Goal: Task Accomplishment & Management: Use online tool/utility

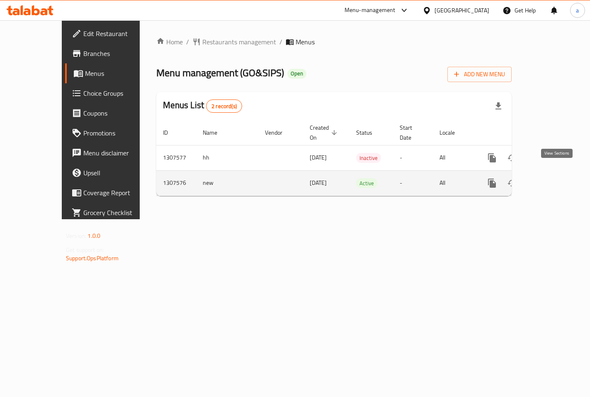
click at [557, 178] on icon "enhanced table" at bounding box center [552, 183] width 10 height 10
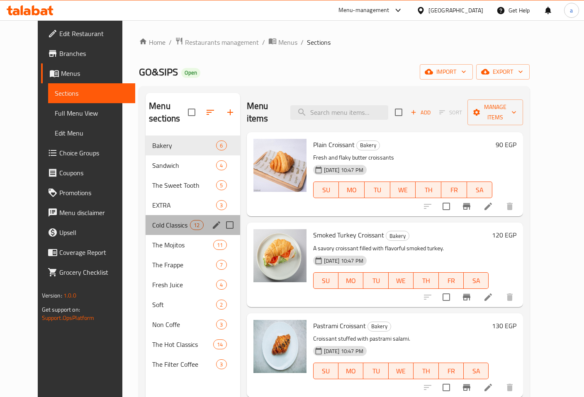
click at [151, 218] on div "Cold Classics 12" at bounding box center [193, 225] width 95 height 20
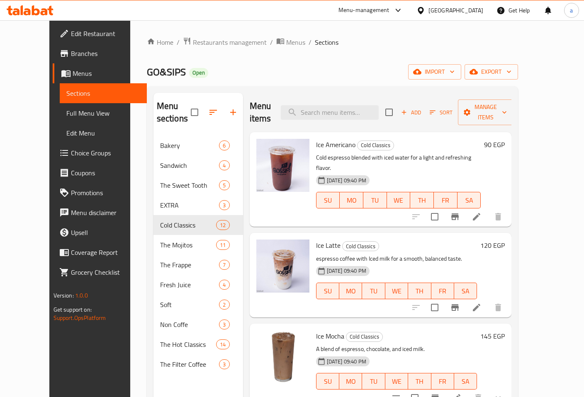
click at [312, 69] on div "GO&SIPS Open import export" at bounding box center [333, 71] width 372 height 15
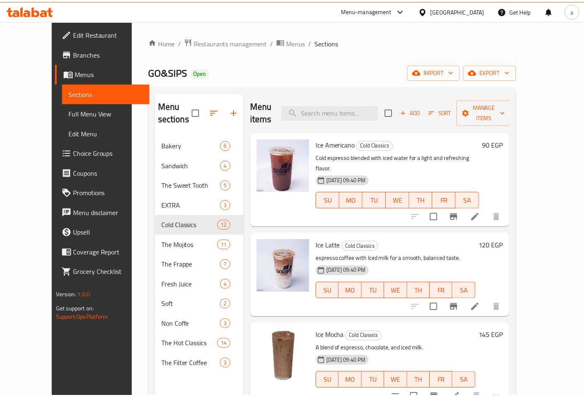
scroll to position [116, 0]
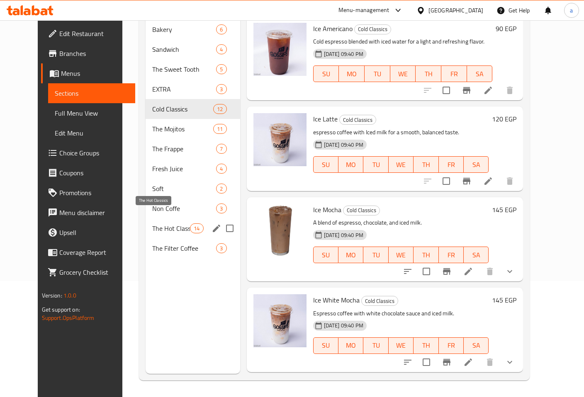
click at [154, 224] on span "The Hot Classics" at bounding box center [171, 229] width 38 height 10
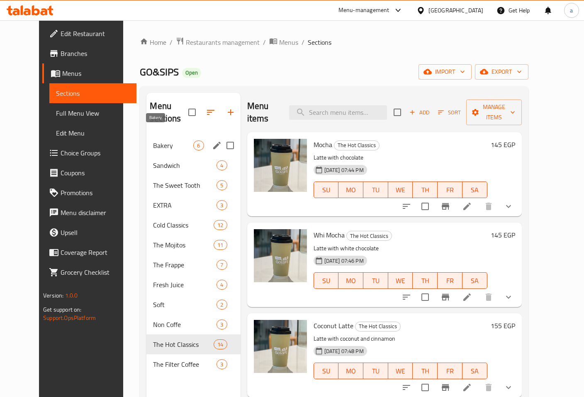
click at [153, 141] on span "Bakery" at bounding box center [173, 146] width 40 height 10
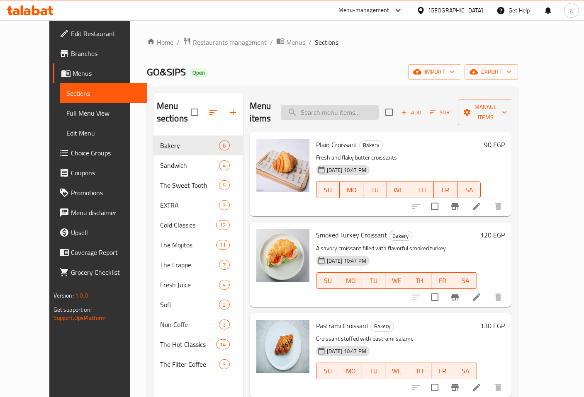
click at [337, 108] on input "search" at bounding box center [330, 112] width 98 height 15
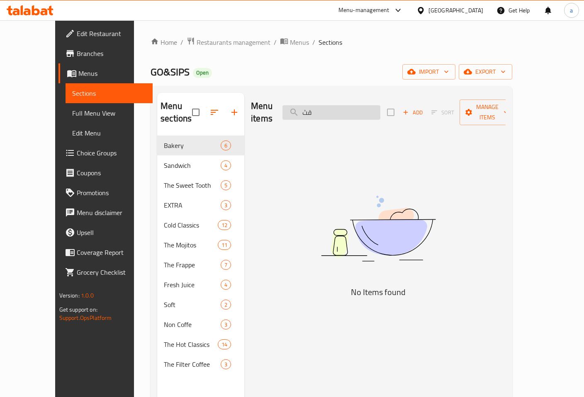
type input "ق"
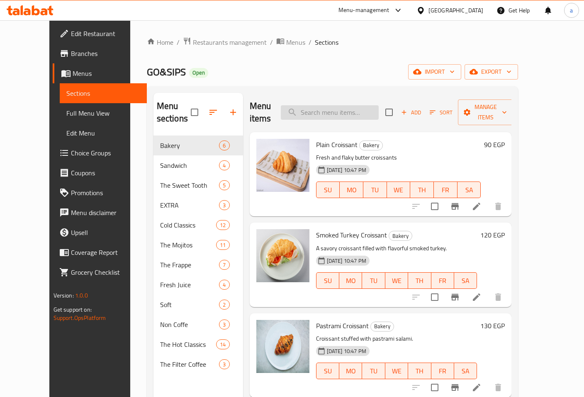
type input "e"
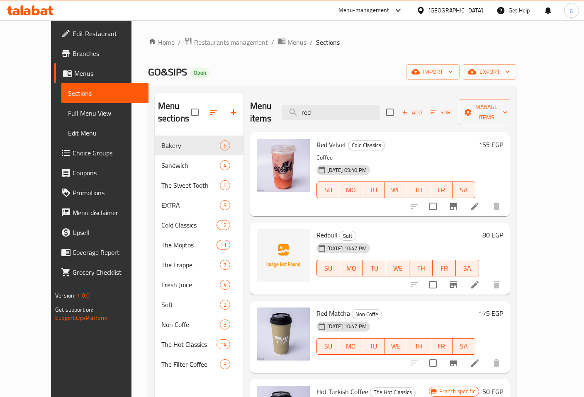
type input "red"
click at [391, 153] on p "Coffee" at bounding box center [395, 158] width 159 height 10
click at [388, 153] on p "Coffee" at bounding box center [395, 158] width 159 height 10
click at [487, 199] on li at bounding box center [474, 206] width 23 height 15
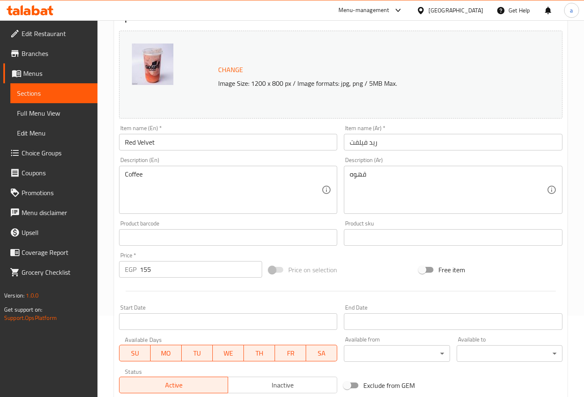
scroll to position [76, 0]
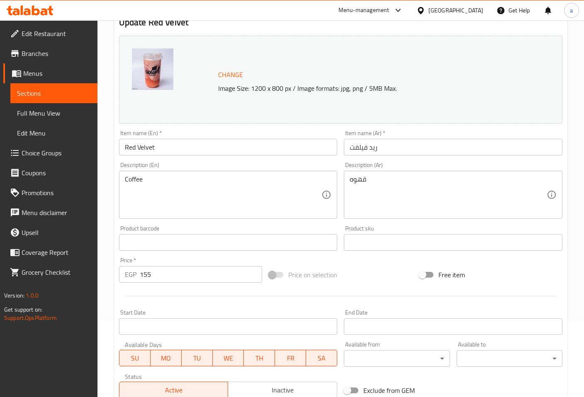
click at [145, 69] on img at bounding box center [152, 69] width 41 height 41
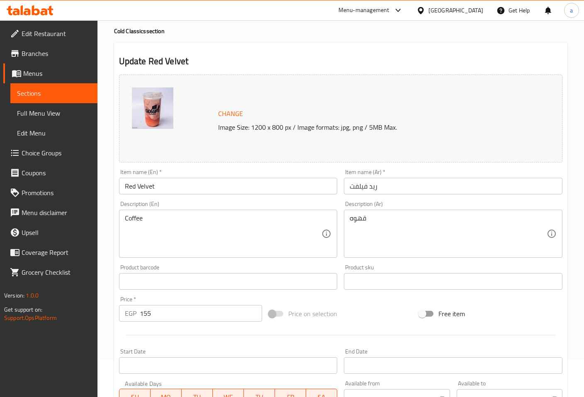
scroll to position [0, 0]
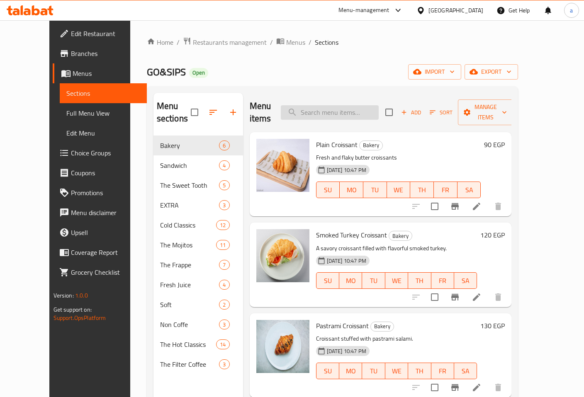
click at [325, 109] on input "search" at bounding box center [330, 112] width 98 height 15
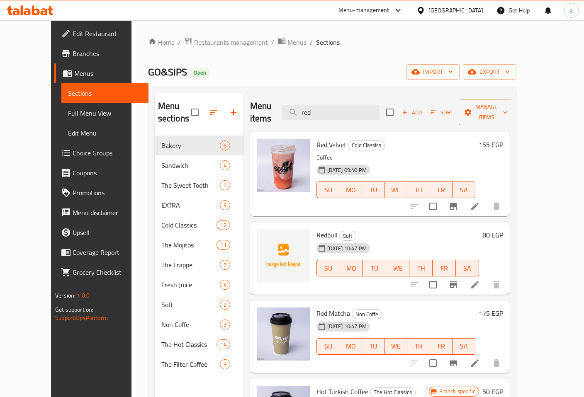
type input "red"
click at [393, 153] on p "Coffee" at bounding box center [395, 158] width 159 height 10
